Goal: Transaction & Acquisition: Subscribe to service/newsletter

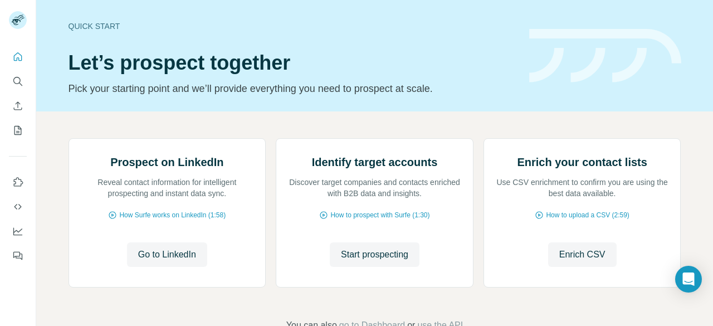
click at [14, 297] on div at bounding box center [18, 163] width 36 height 326
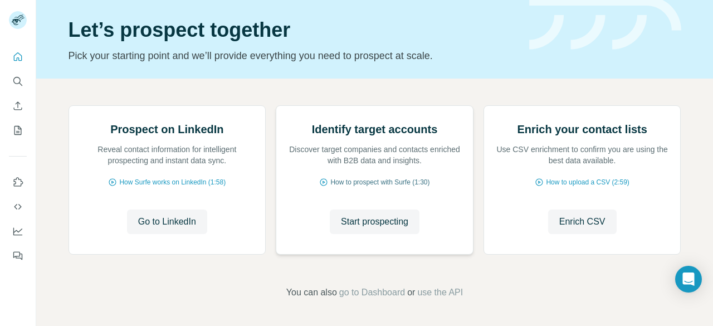
scroll to position [143, 0]
click at [164, 223] on span "Go to LinkedIn" at bounding box center [167, 221] width 58 height 13
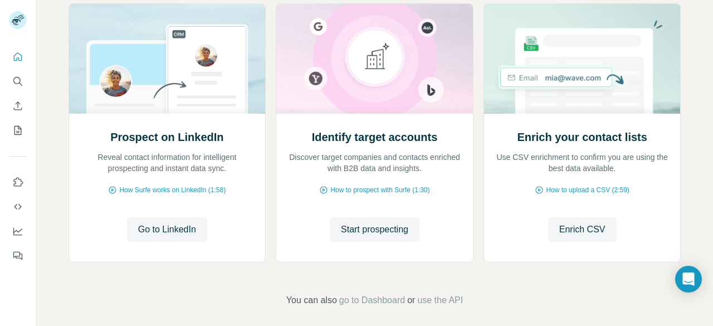
scroll to position [143, 0]
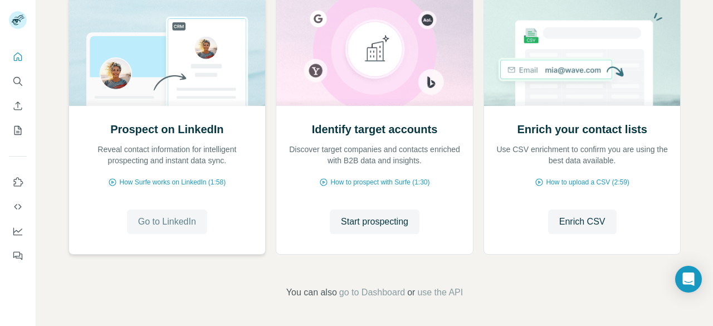
click at [187, 220] on span "Go to LinkedIn" at bounding box center [167, 221] width 58 height 13
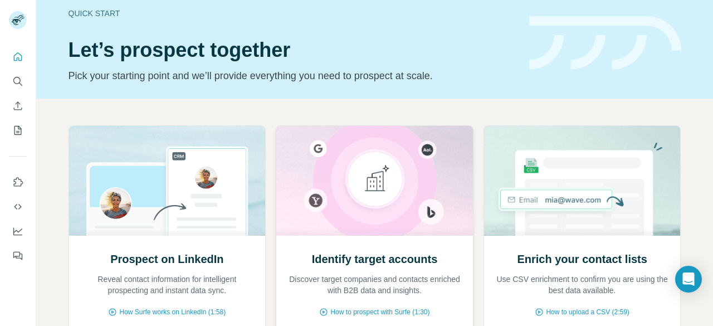
scroll to position [0, 0]
